Goal: Find specific page/section: Find specific page/section

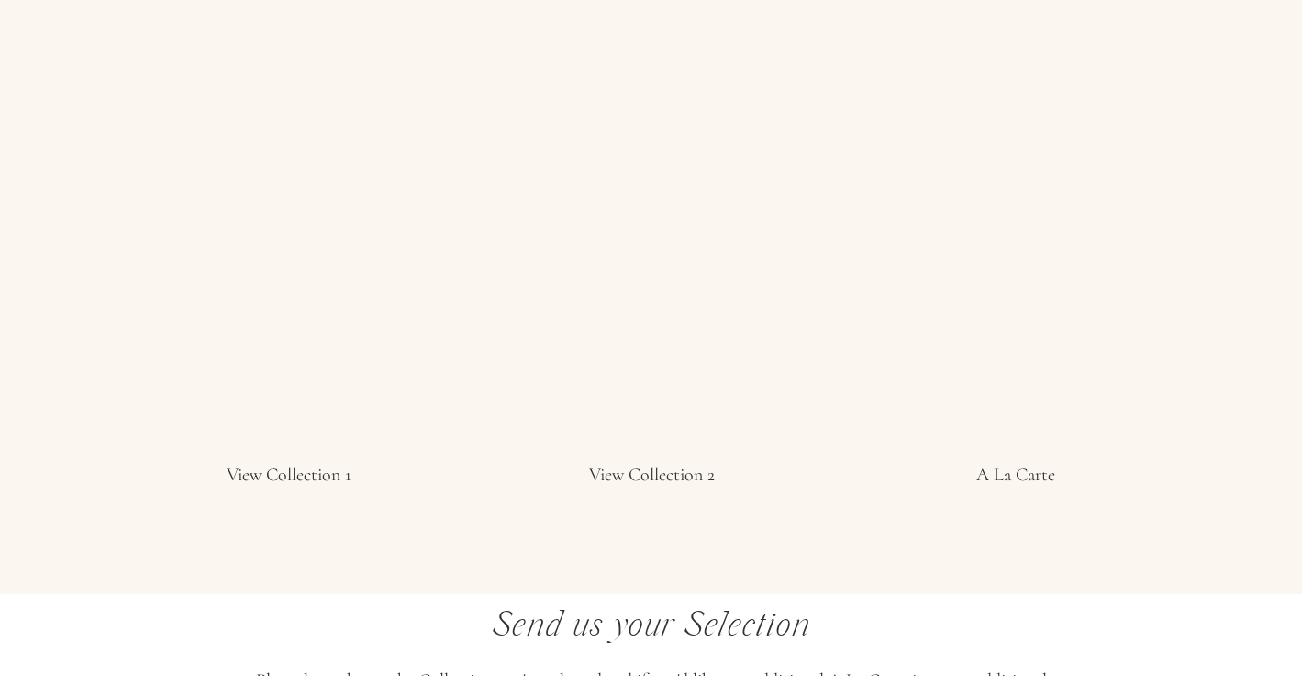
scroll to position [3539, 0]
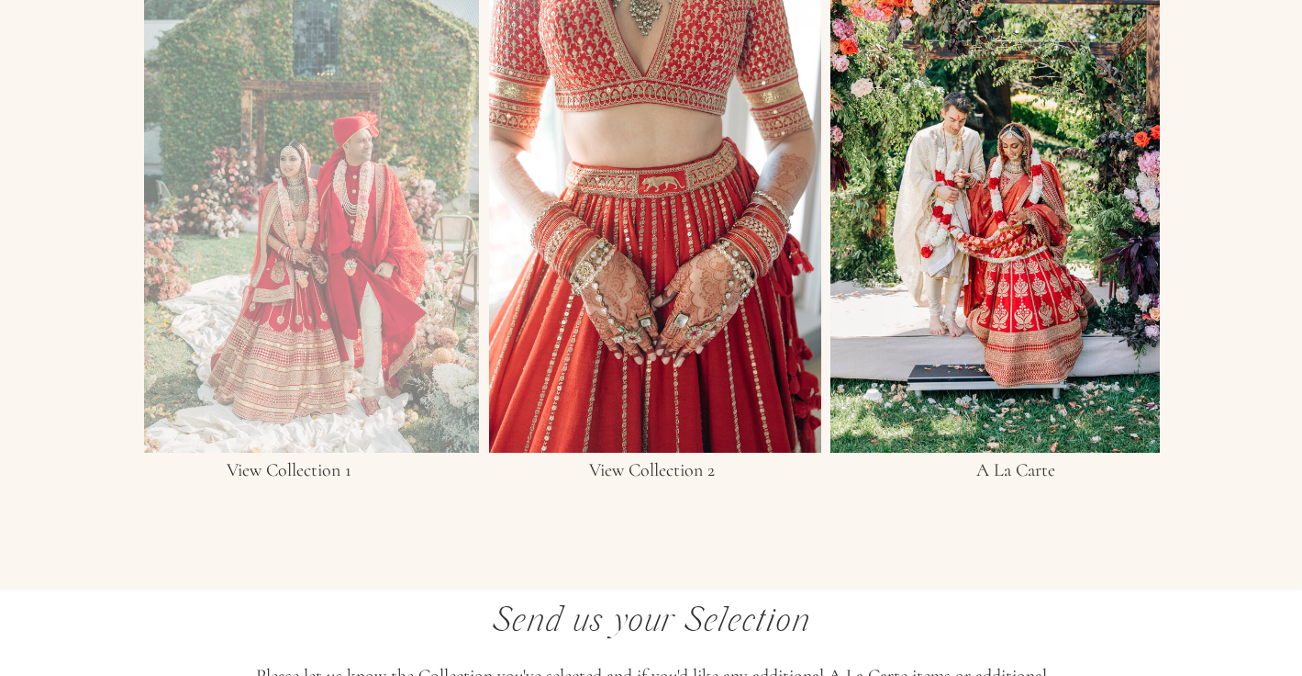
click at [383, 282] on div at bounding box center [311, 168] width 335 height 568
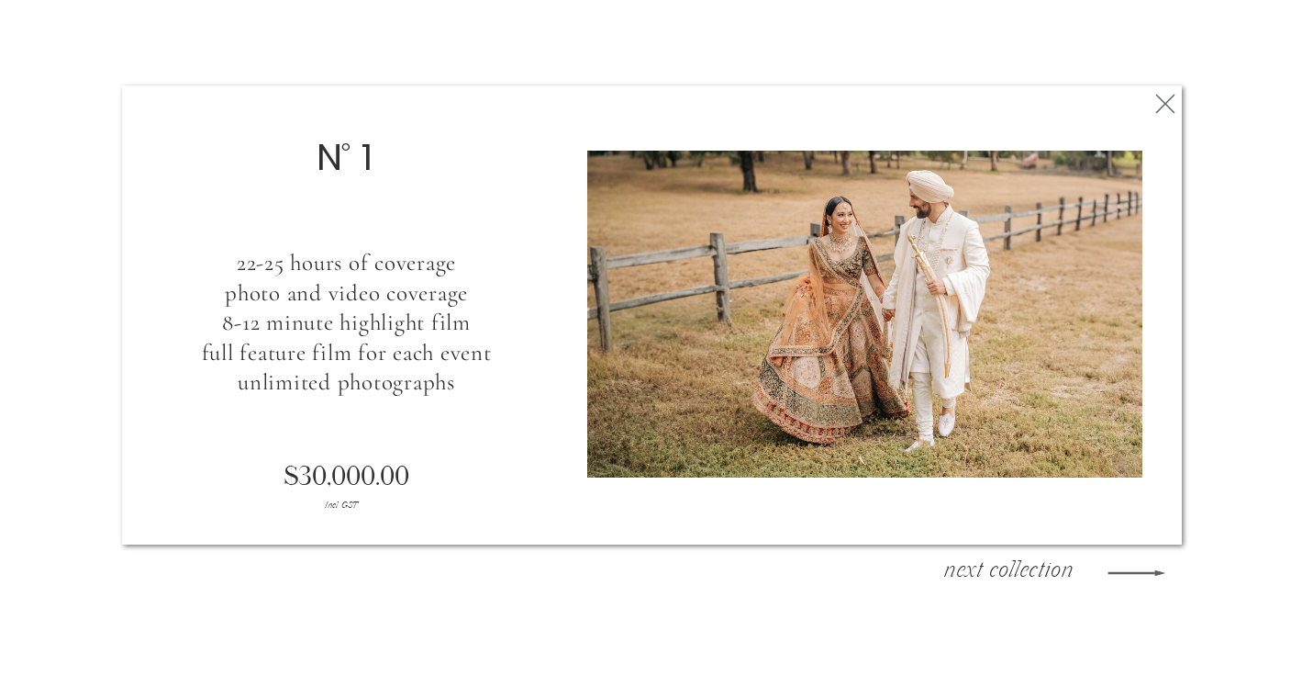
click at [817, 316] on div at bounding box center [864, 314] width 555 height 327
click at [1148, 576] on icon at bounding box center [1137, 572] width 75 height 77
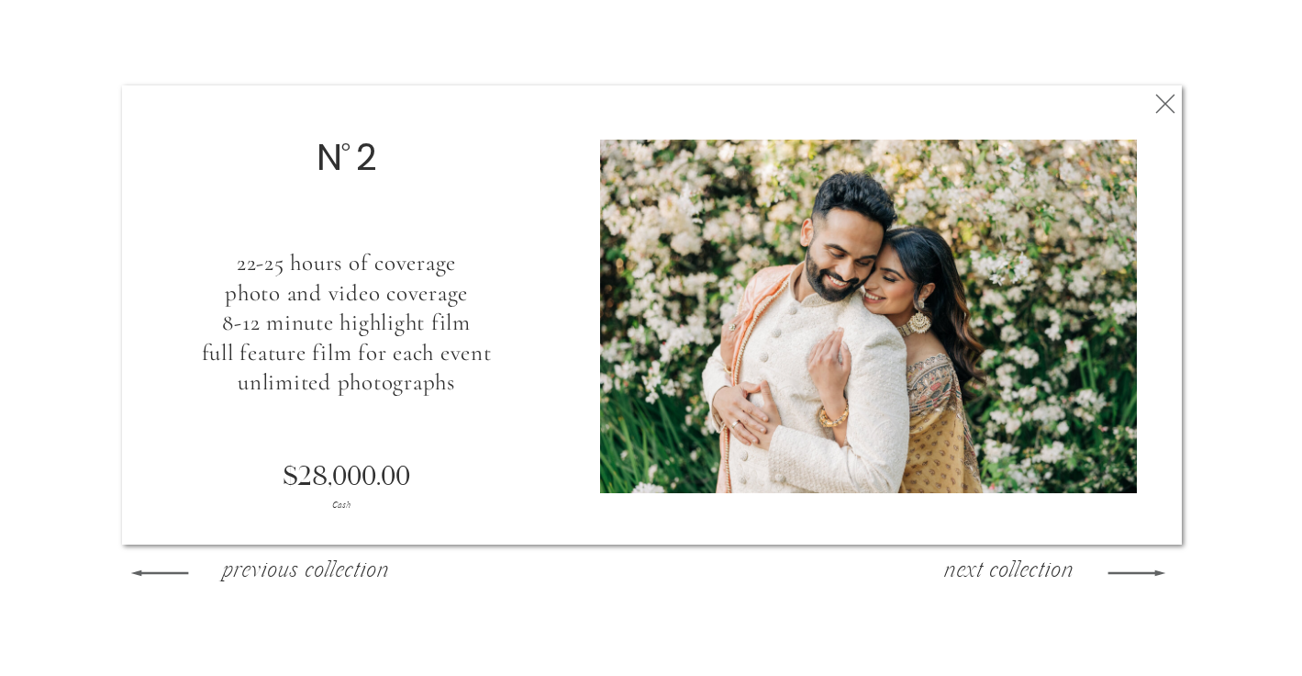
click at [1148, 576] on icon at bounding box center [1137, 572] width 75 height 77
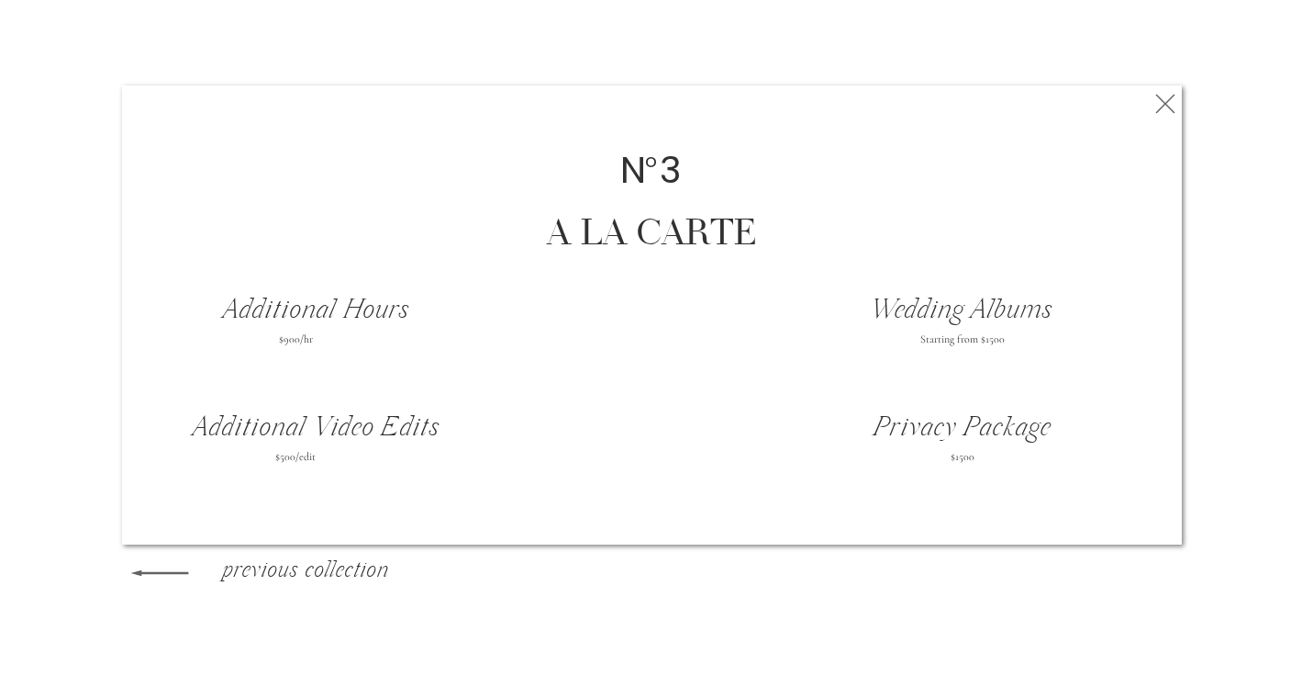
click at [187, 575] on icon at bounding box center [159, 572] width 75 height 77
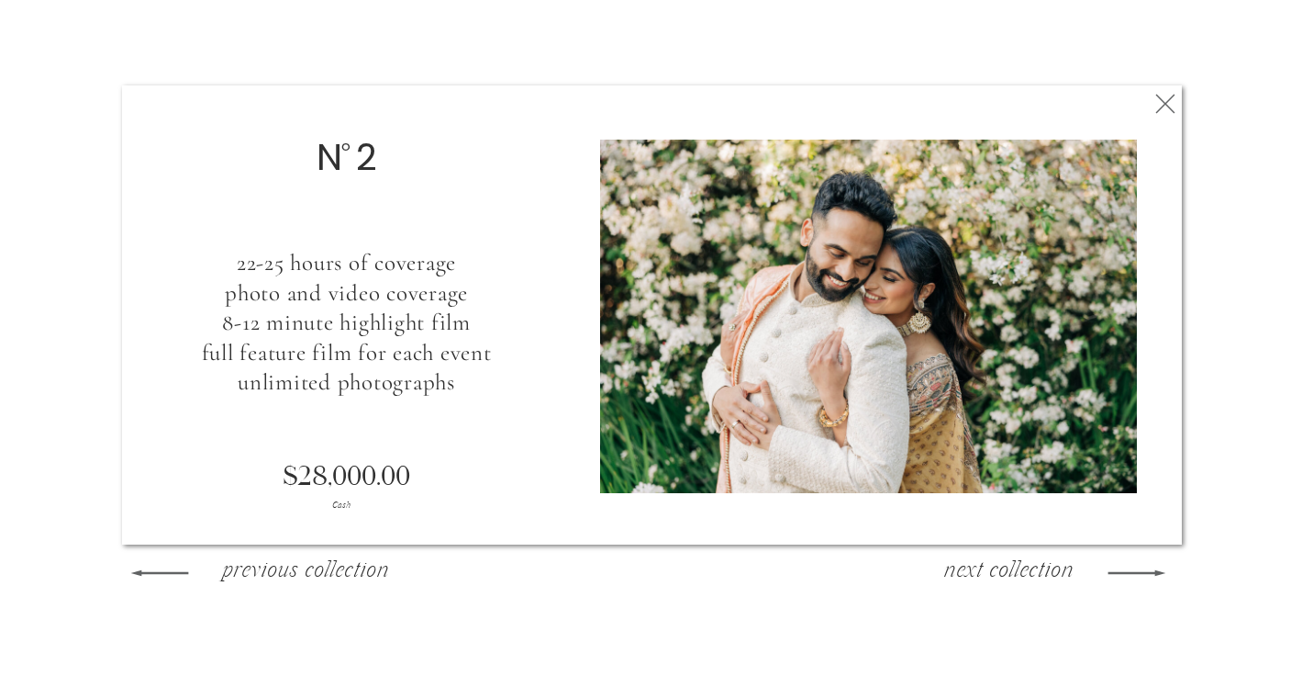
click at [1160, 115] on icon at bounding box center [1165, 103] width 33 height 37
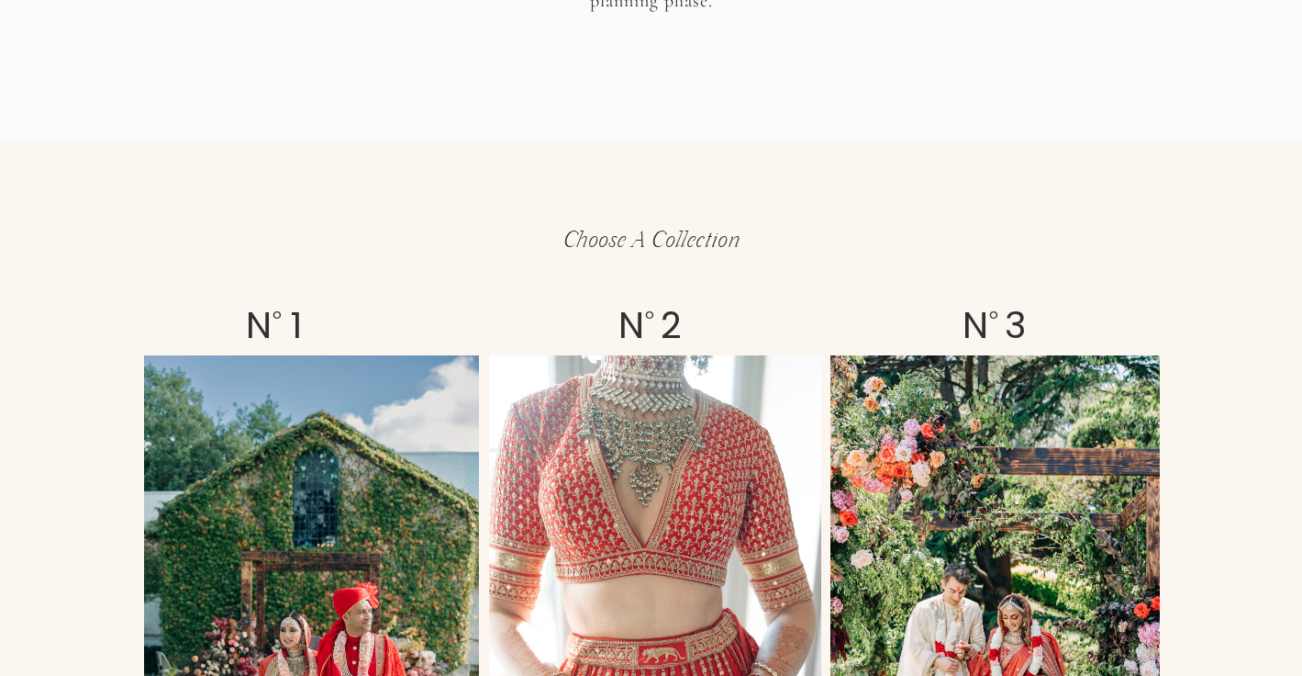
scroll to position [3112, 0]
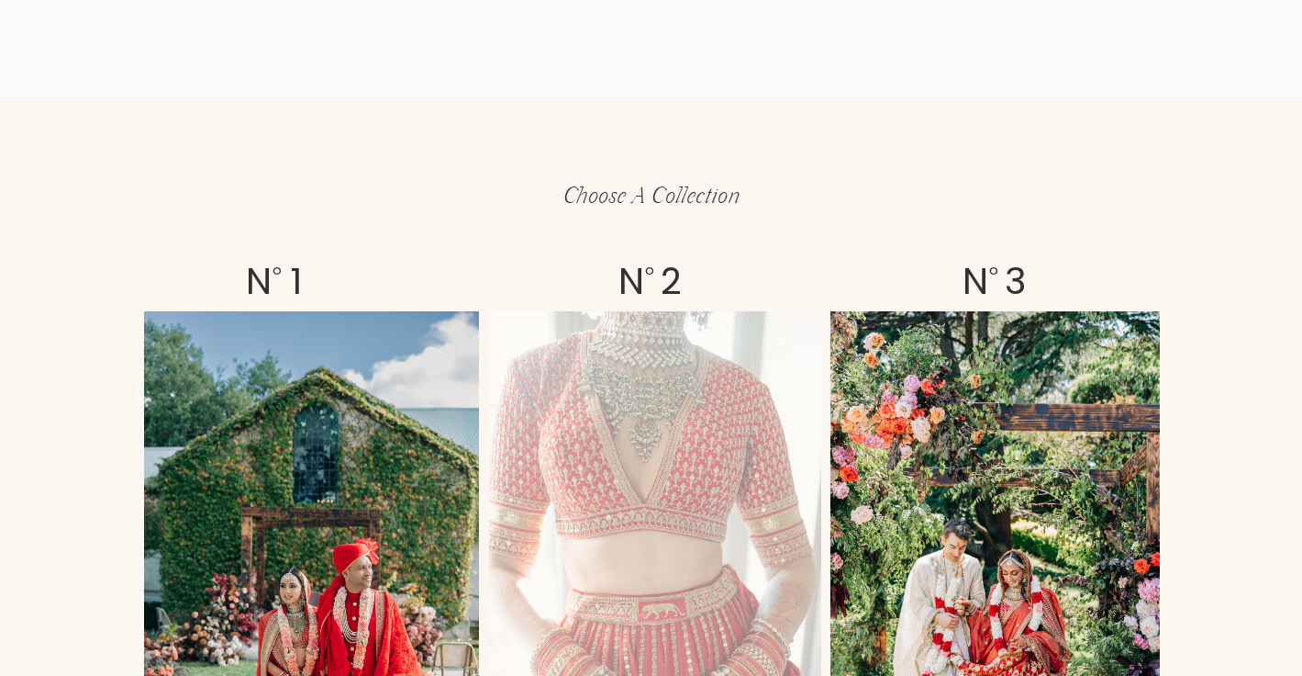
click at [579, 477] on div at bounding box center [655, 595] width 332 height 568
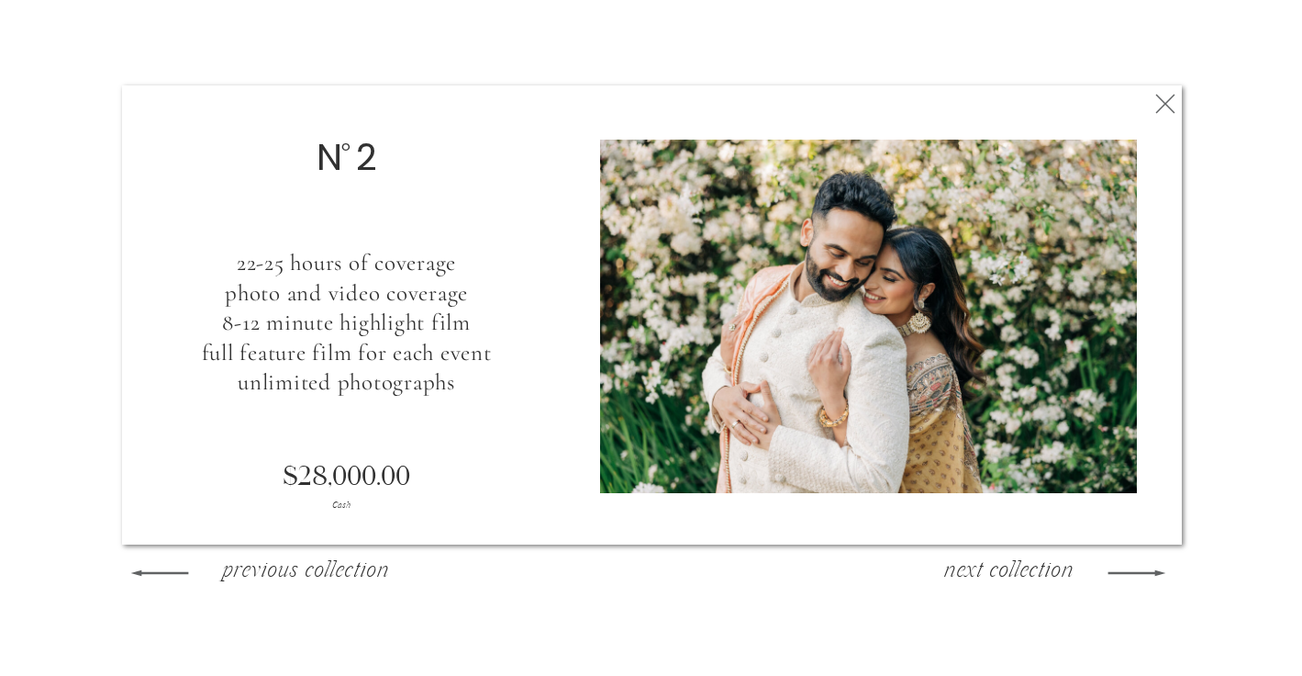
click at [1160, 100] on icon at bounding box center [1165, 103] width 33 height 37
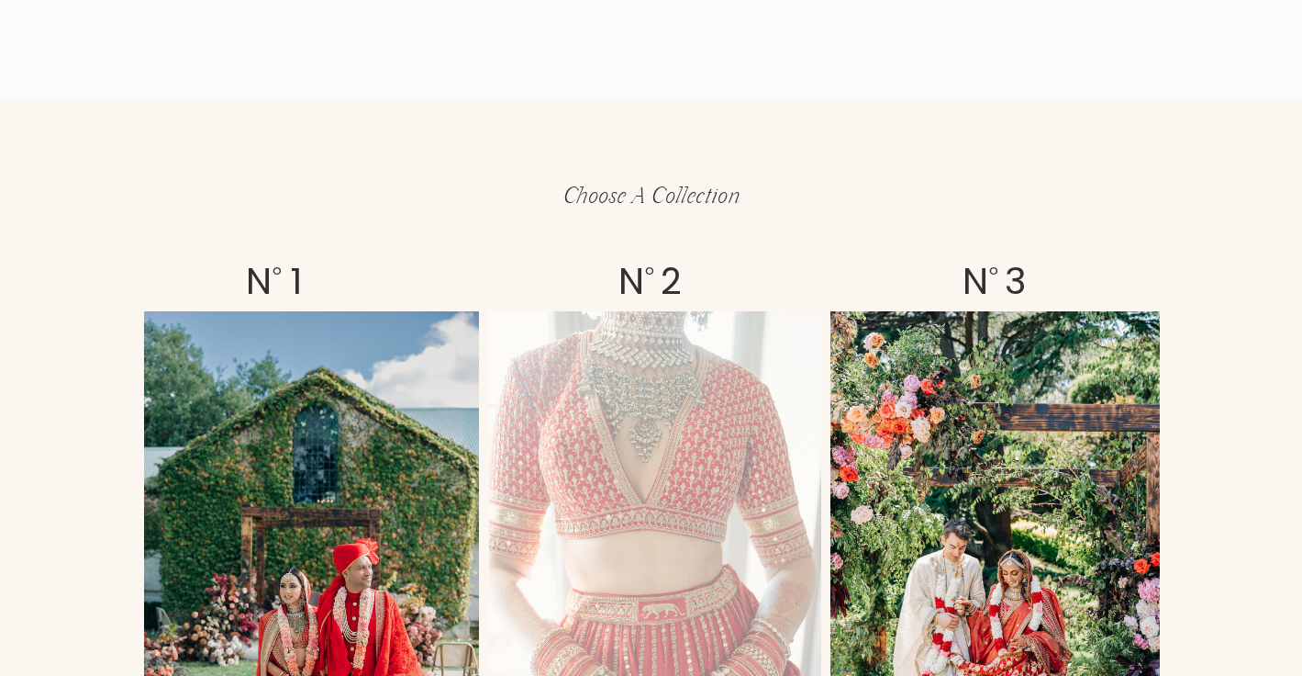
click at [637, 468] on div at bounding box center [655, 595] width 332 height 568
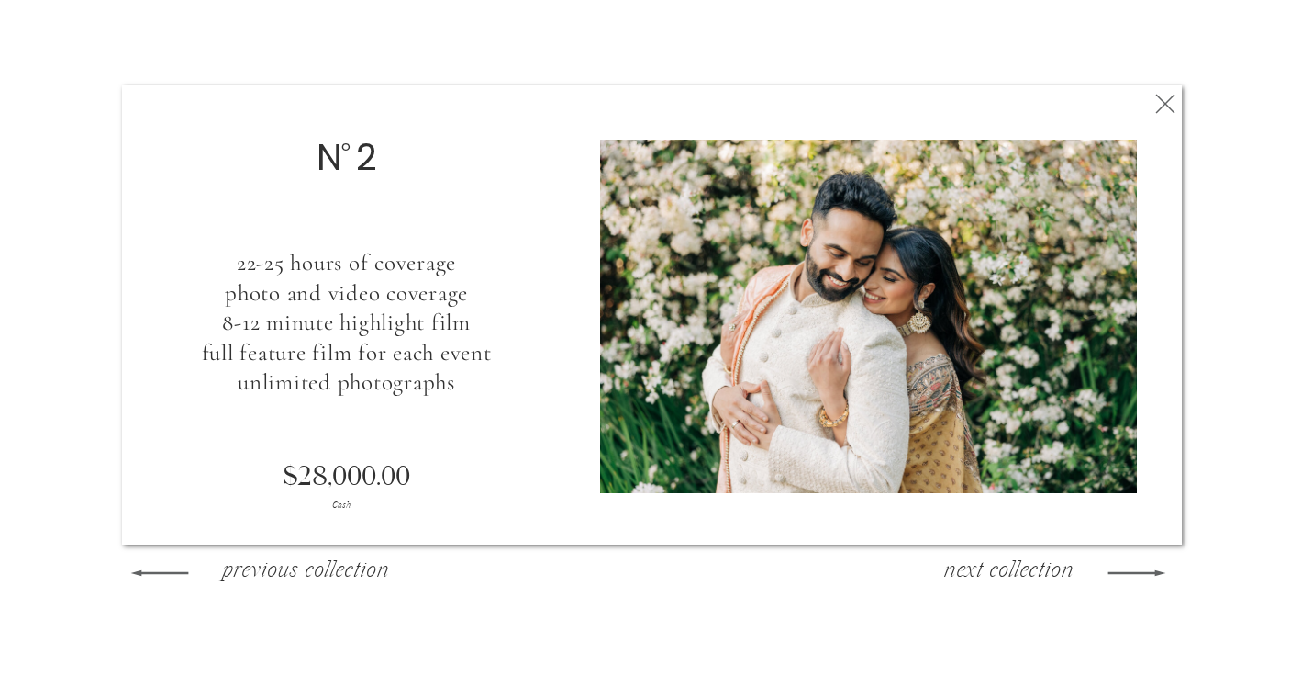
click at [1166, 98] on icon at bounding box center [1165, 103] width 33 height 37
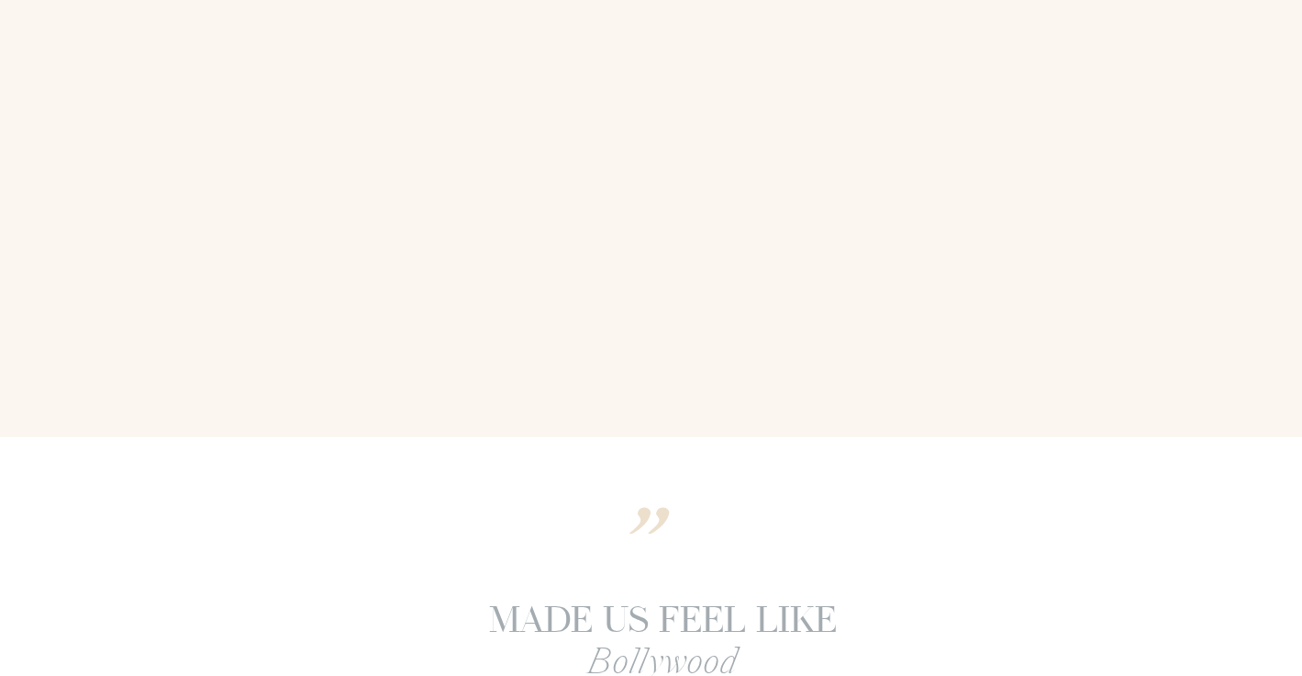
scroll to position [5461, 0]
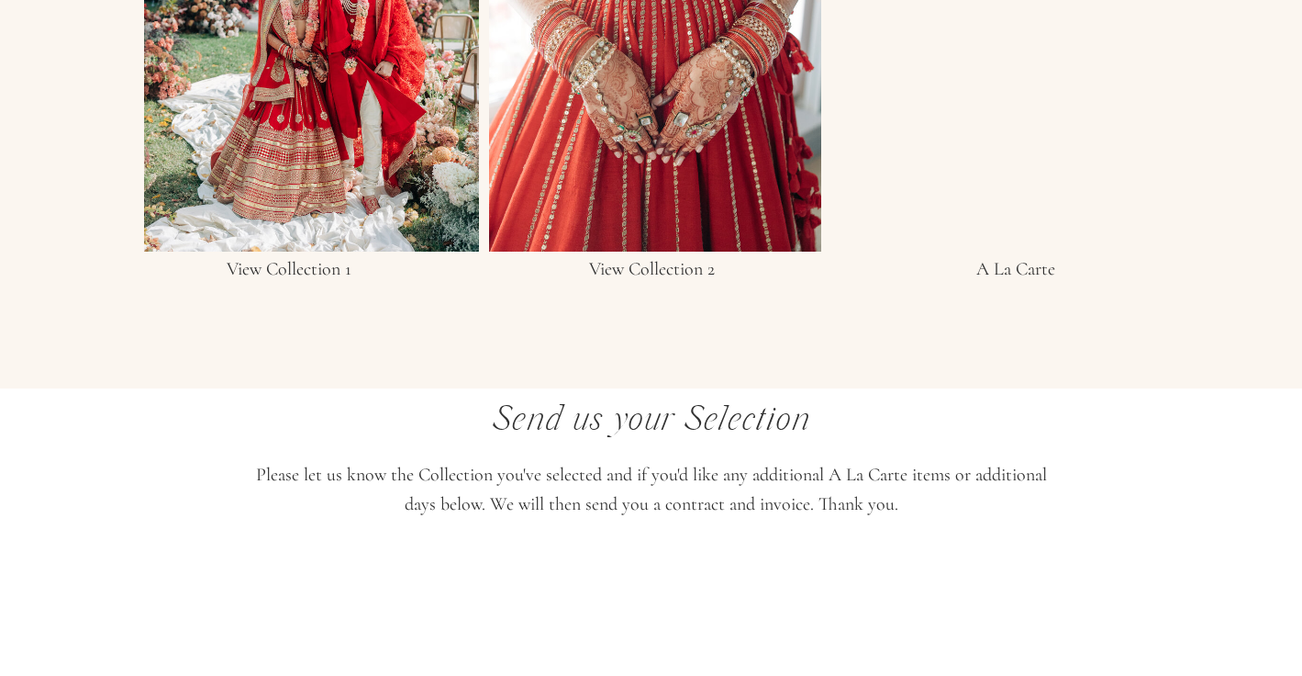
scroll to position [3660, 0]
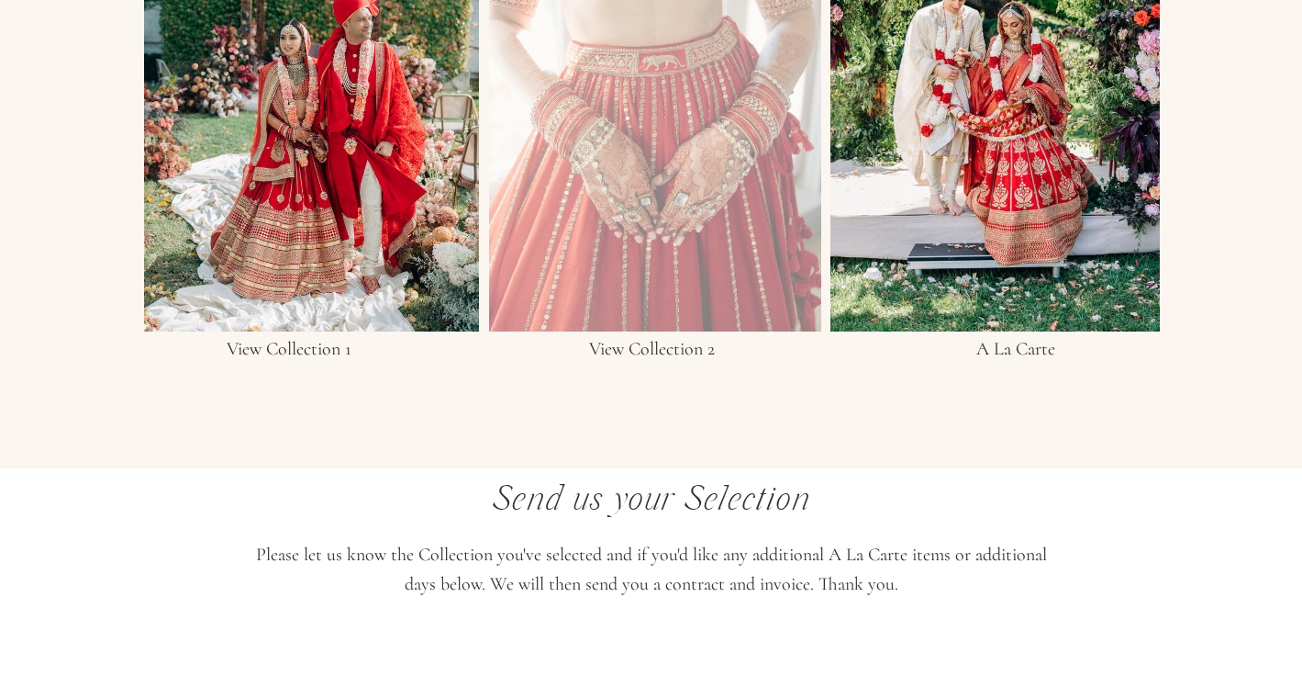
click at [646, 242] on div at bounding box center [655, 47] width 332 height 568
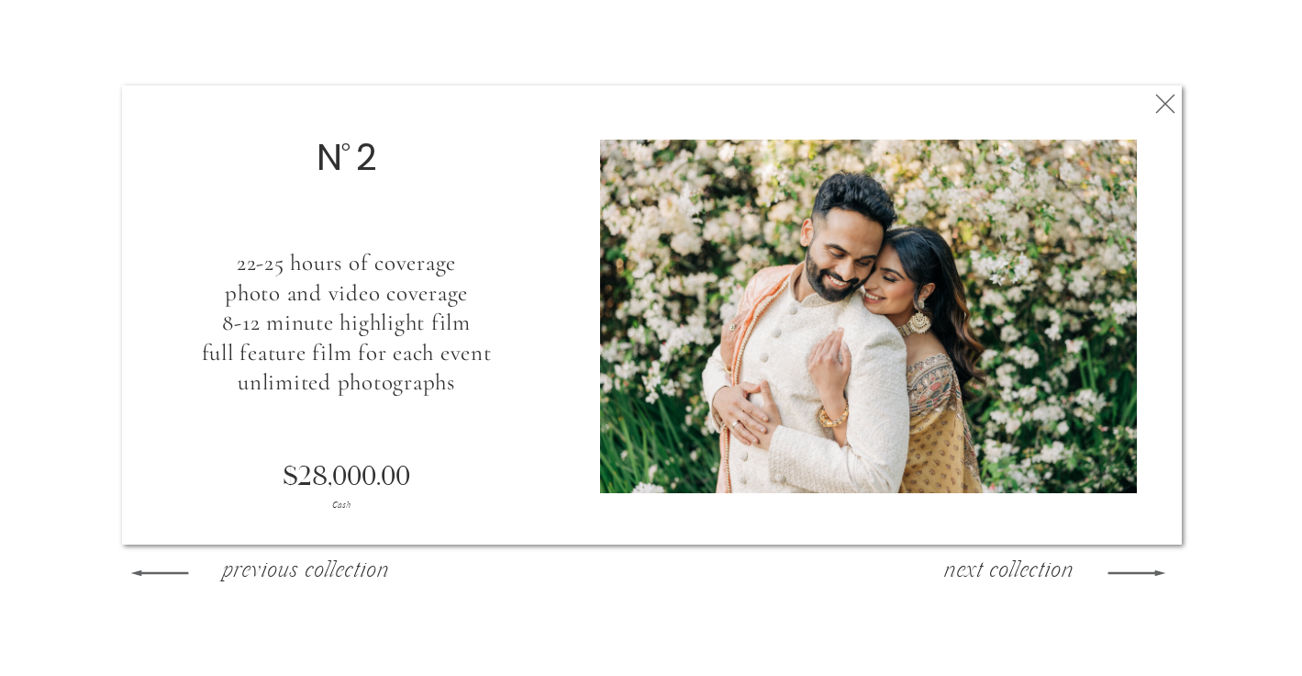
click at [1161, 105] on icon at bounding box center [1165, 103] width 33 height 37
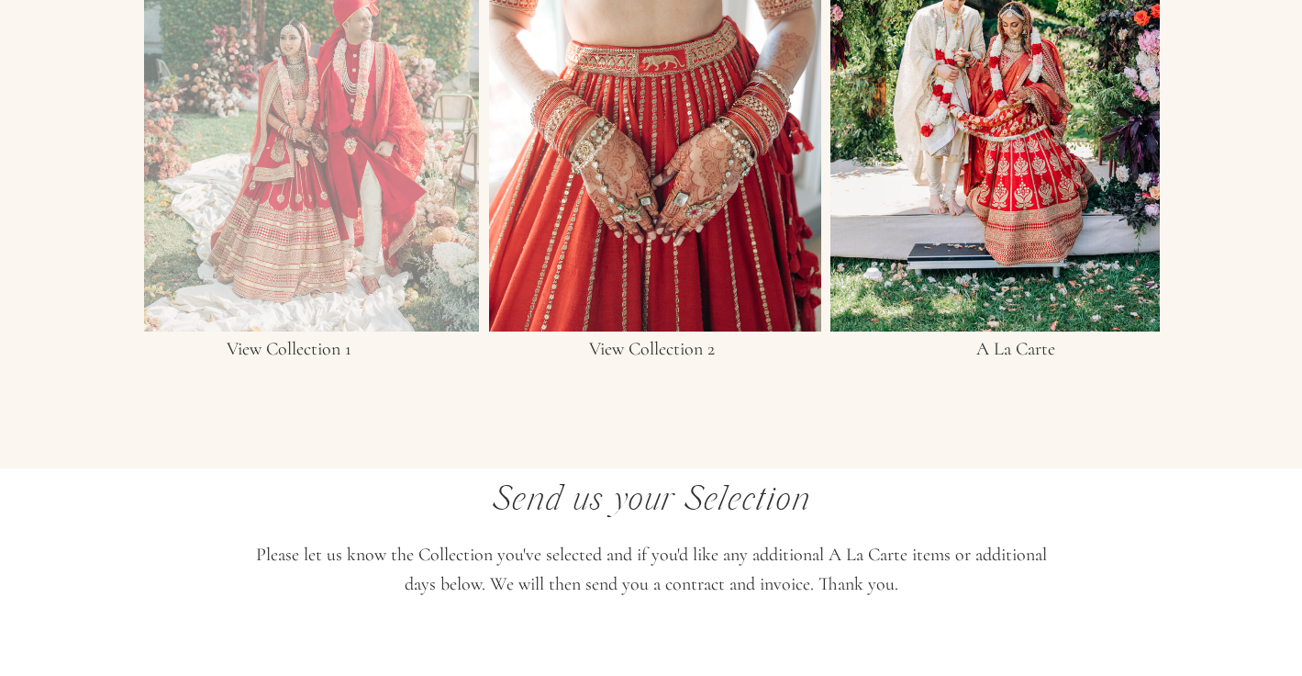
click at [376, 224] on div at bounding box center [311, 47] width 335 height 568
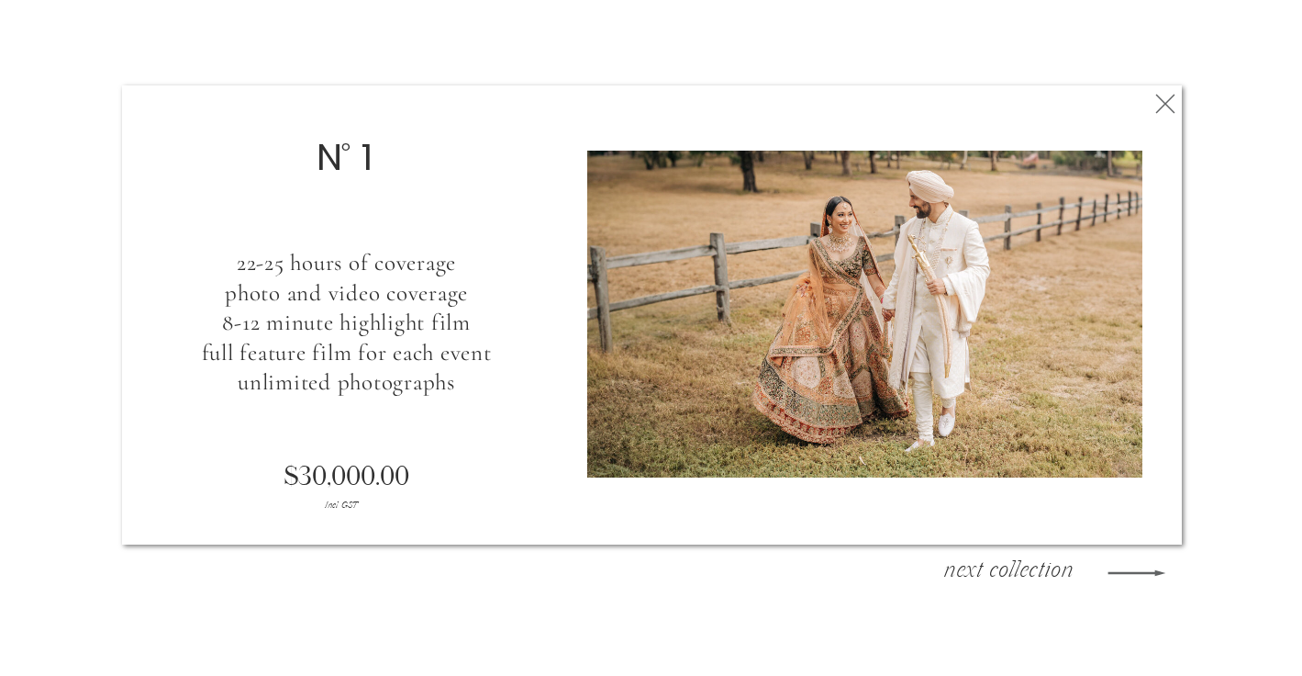
click at [1159, 103] on icon at bounding box center [1165, 103] width 33 height 37
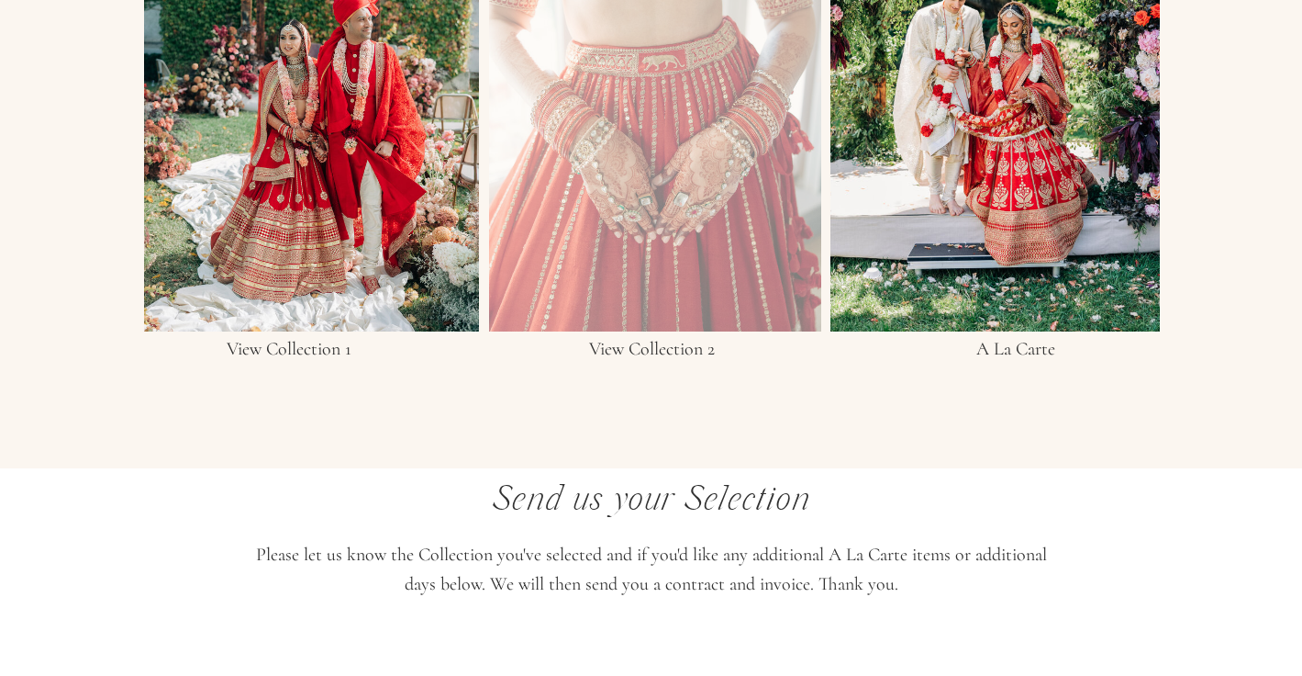
click at [719, 154] on div at bounding box center [655, 47] width 332 height 568
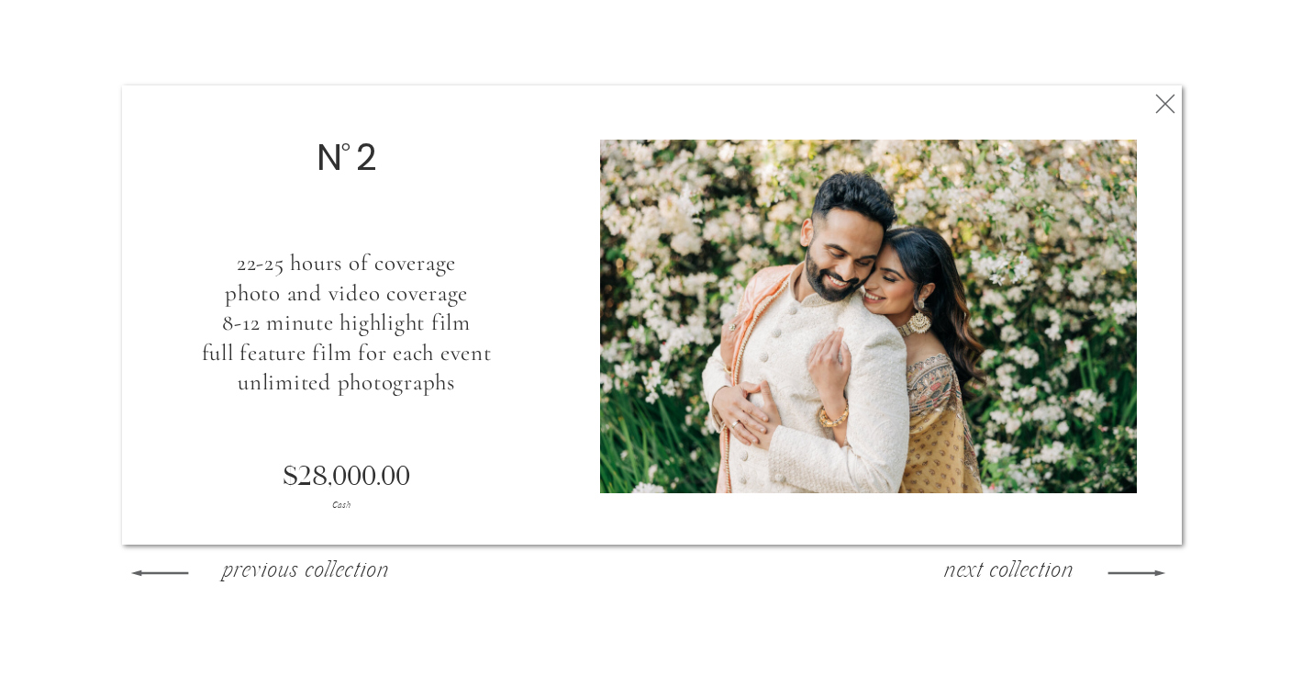
click at [1168, 103] on icon at bounding box center [1165, 103] width 33 height 37
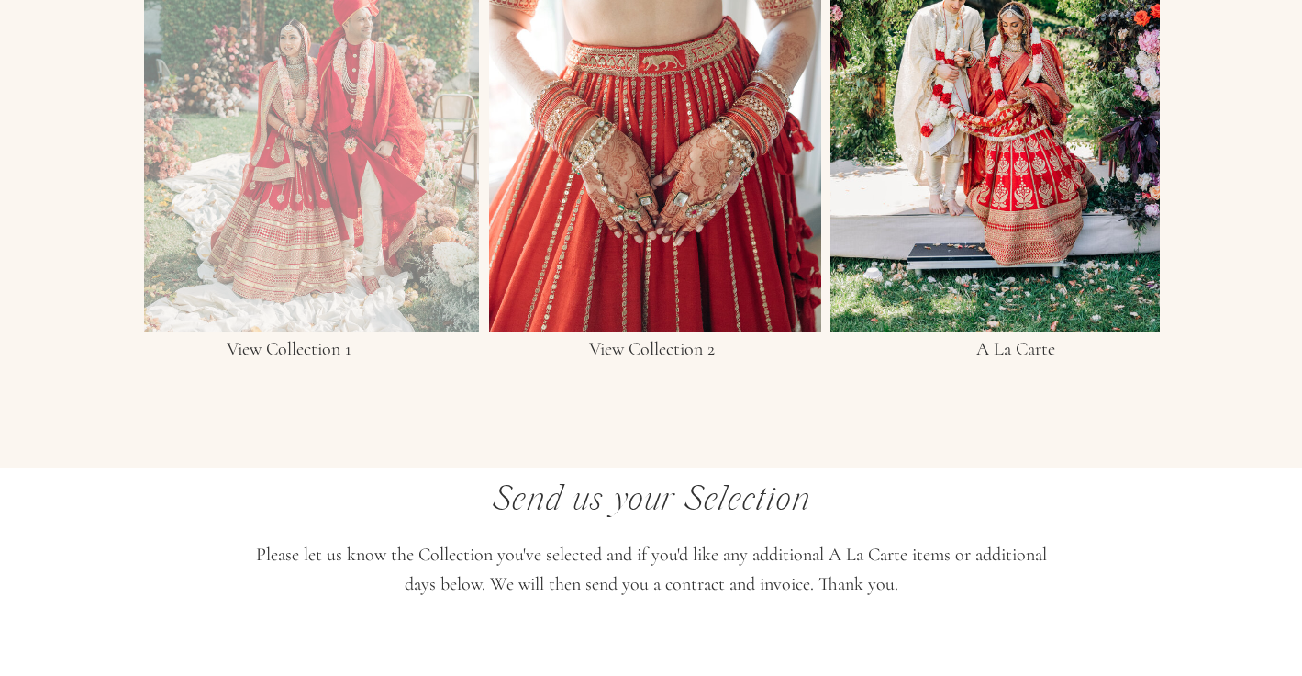
click at [386, 137] on div at bounding box center [311, 47] width 335 height 568
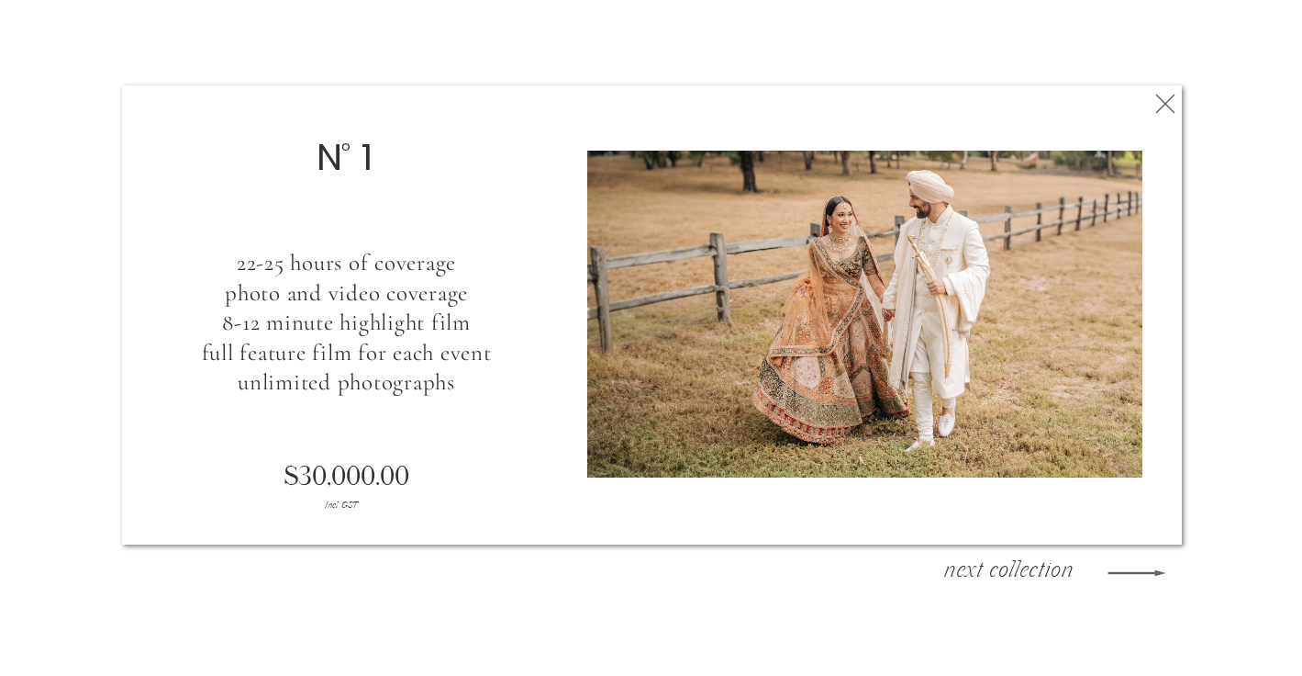
click at [1161, 106] on icon at bounding box center [1165, 103] width 33 height 37
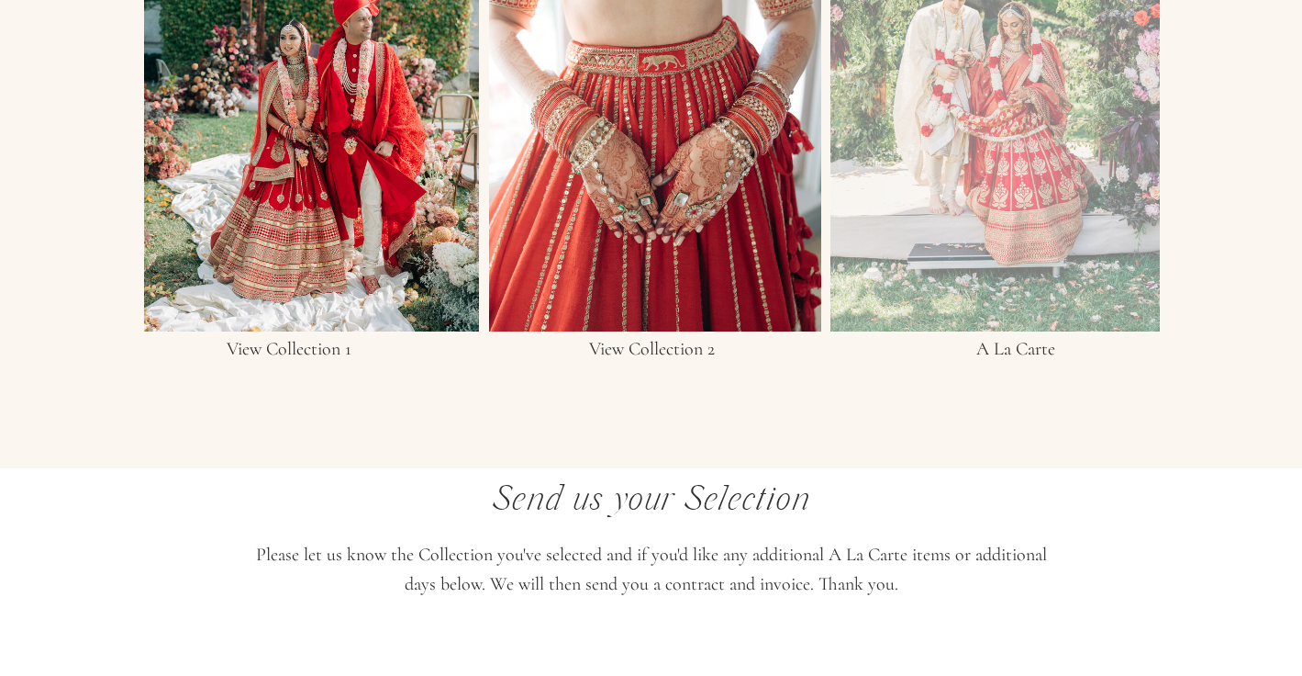
click at [1069, 161] on div at bounding box center [995, 47] width 329 height 568
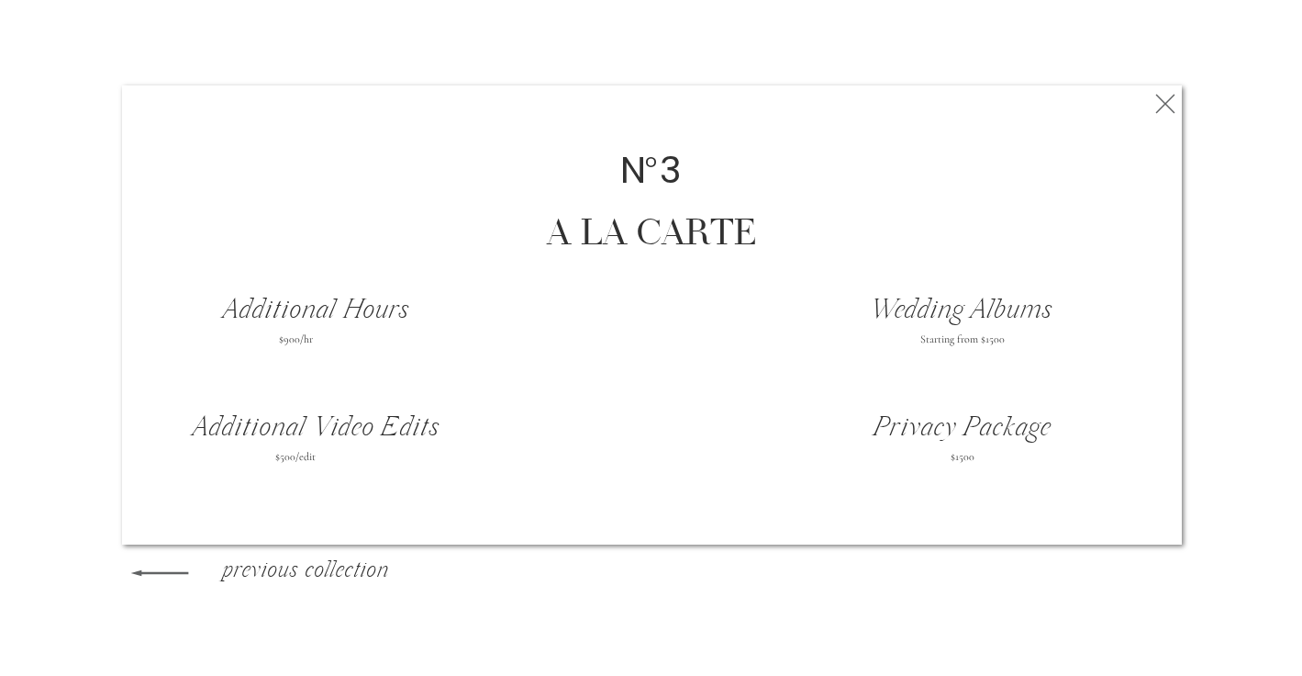
click at [1161, 100] on icon at bounding box center [1165, 103] width 33 height 37
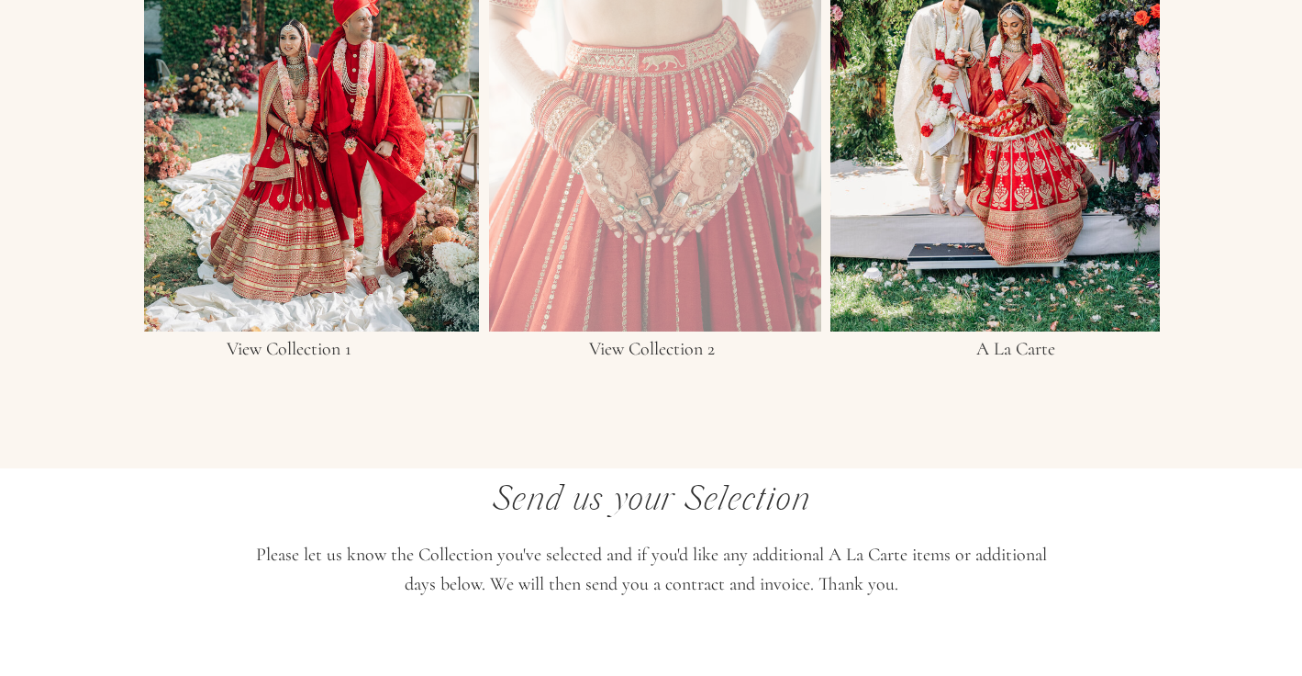
click at [698, 140] on div at bounding box center [655, 47] width 332 height 568
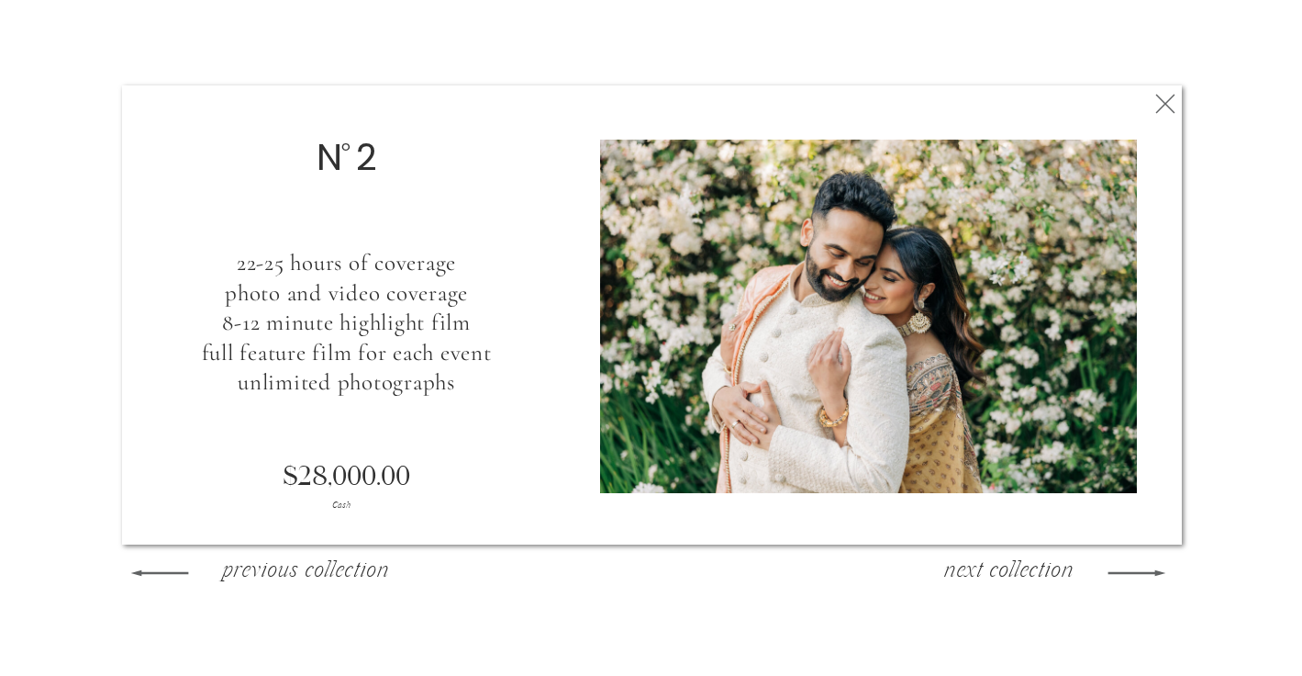
click at [1174, 112] on polygon at bounding box center [1165, 104] width 19 height 19
